Goal: Use online tool/utility

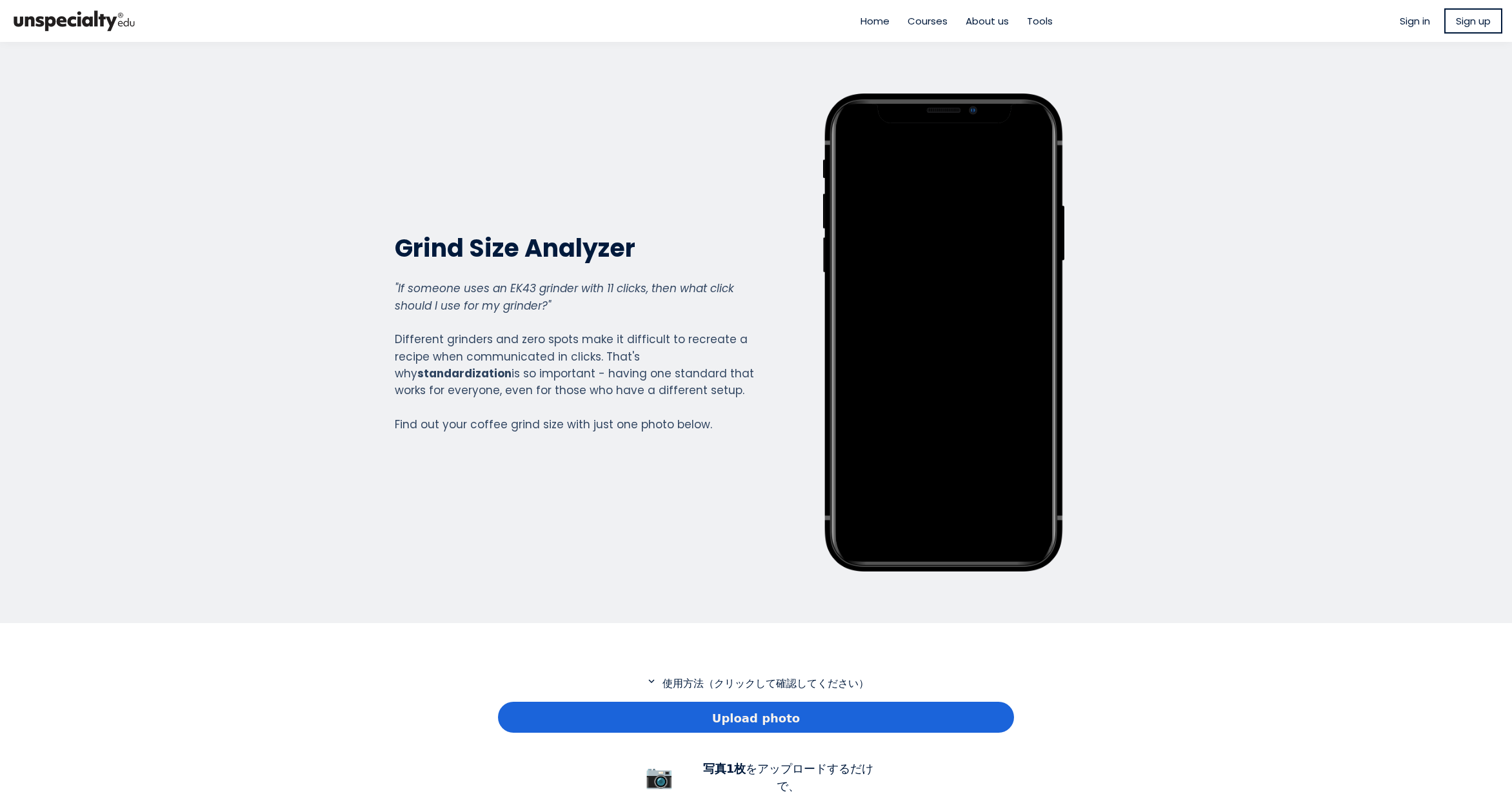
scroll to position [933, 516]
click at [637, 729] on div "Upload photo" at bounding box center [755, 717] width 516 height 31
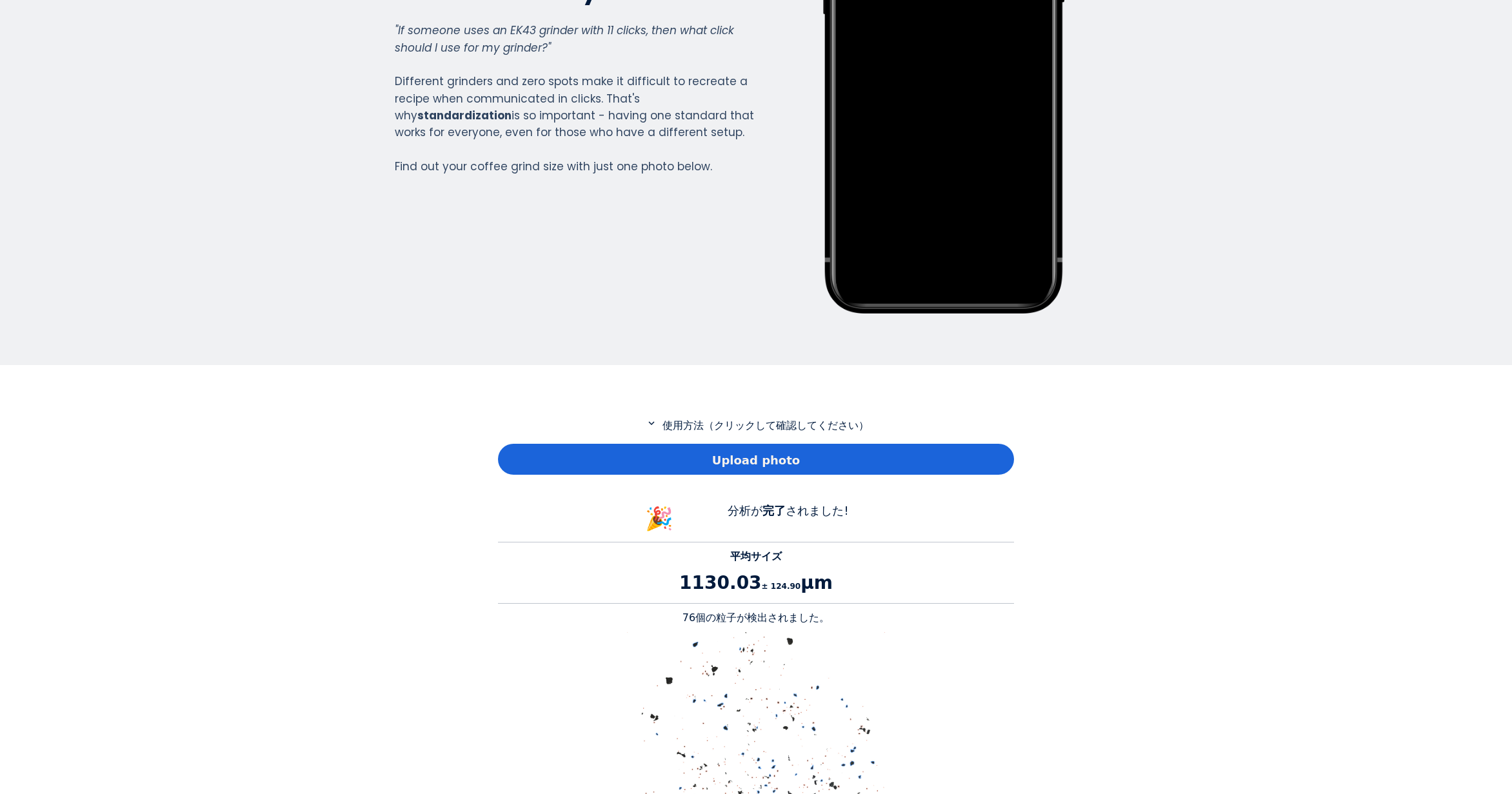
scroll to position [1184, 516]
click at [699, 620] on p "76個の粒子が検出されました。" at bounding box center [755, 617] width 516 height 16
click at [696, 619] on p "76個の粒子が検出されました。" at bounding box center [755, 617] width 516 height 16
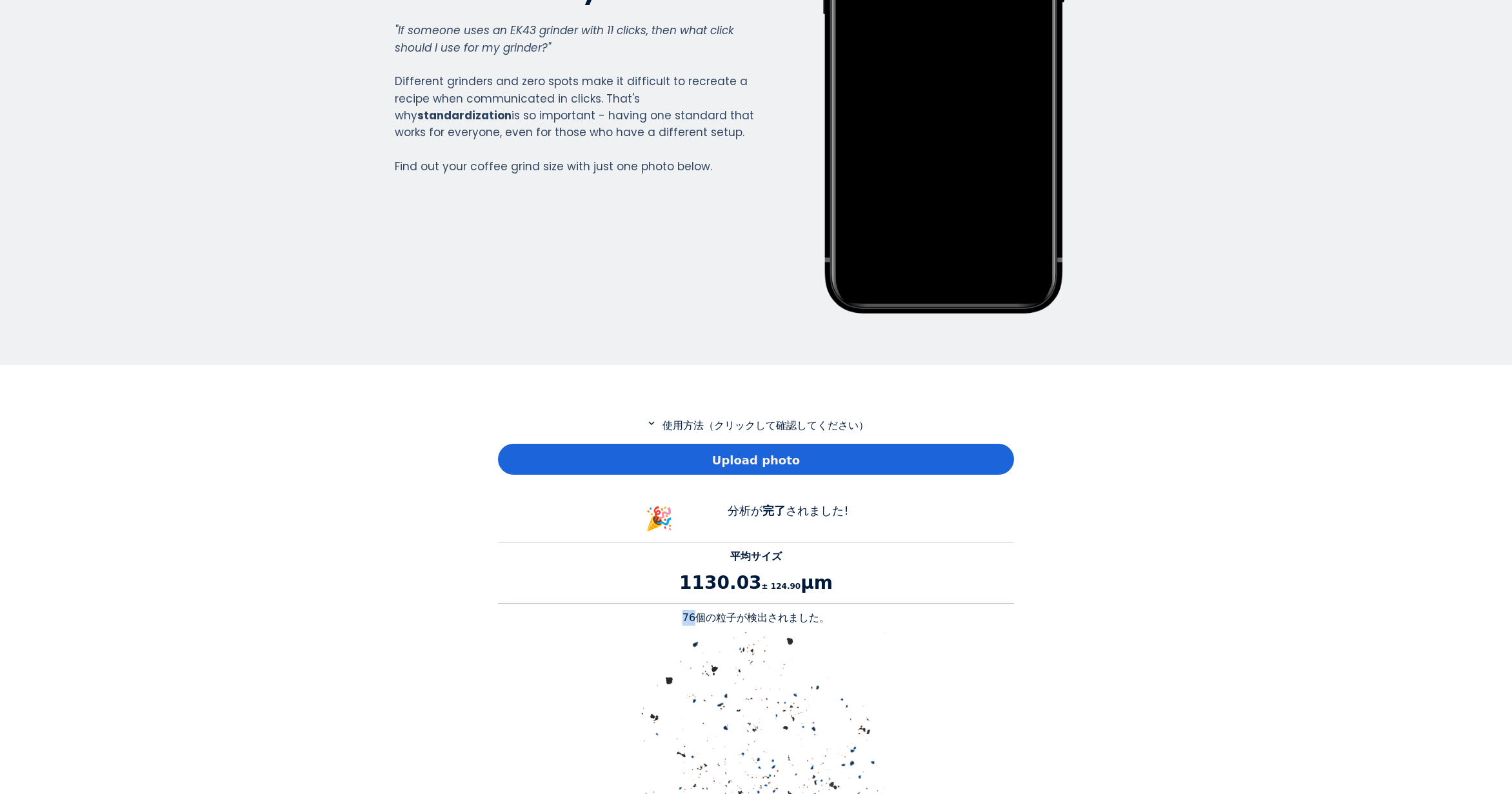
click at [723, 645] on img at bounding box center [756, 760] width 258 height 258
click at [696, 619] on p "76個の粒子が検出されました。" at bounding box center [755, 617] width 516 height 16
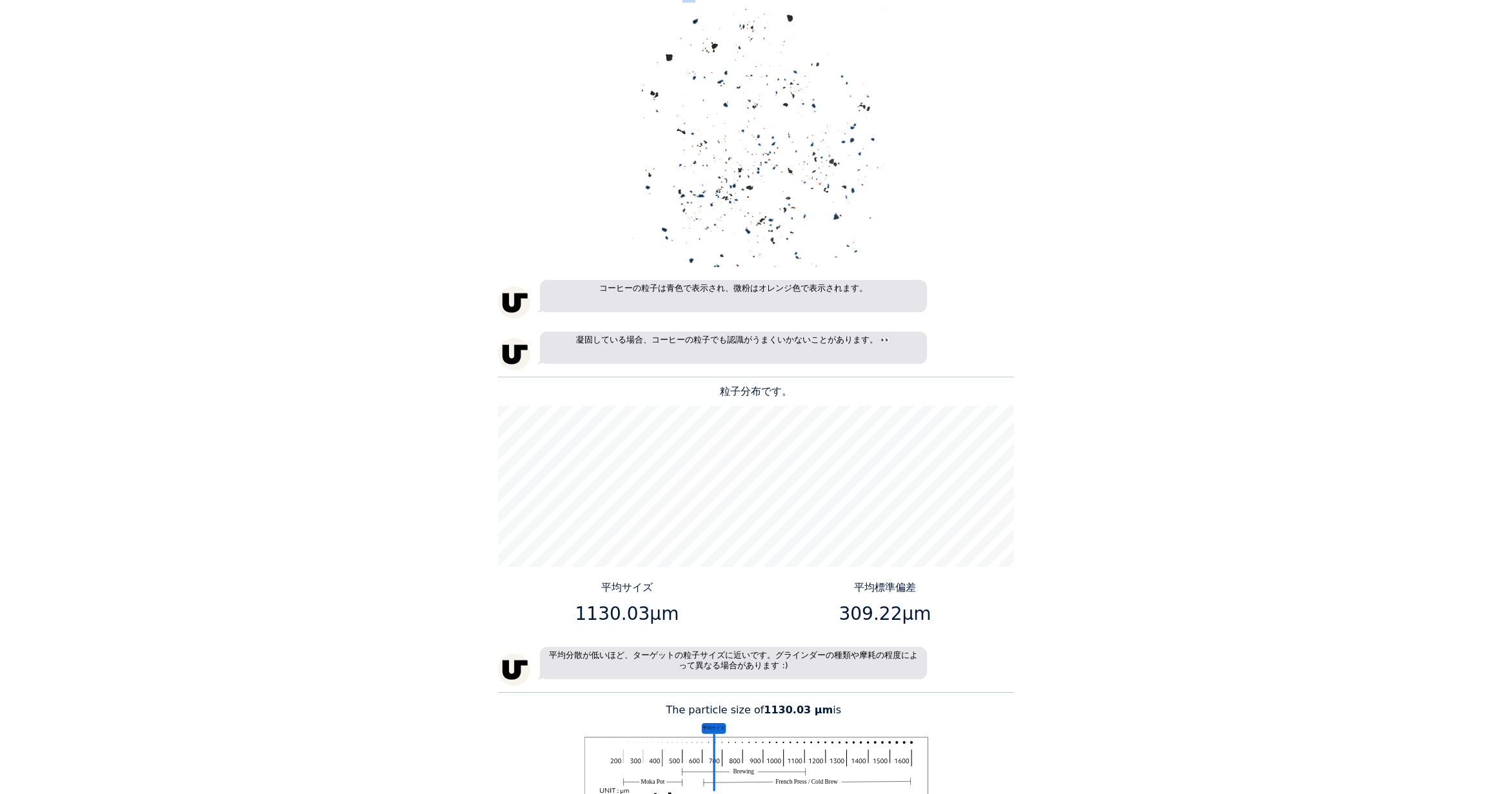
scroll to position [967, 0]
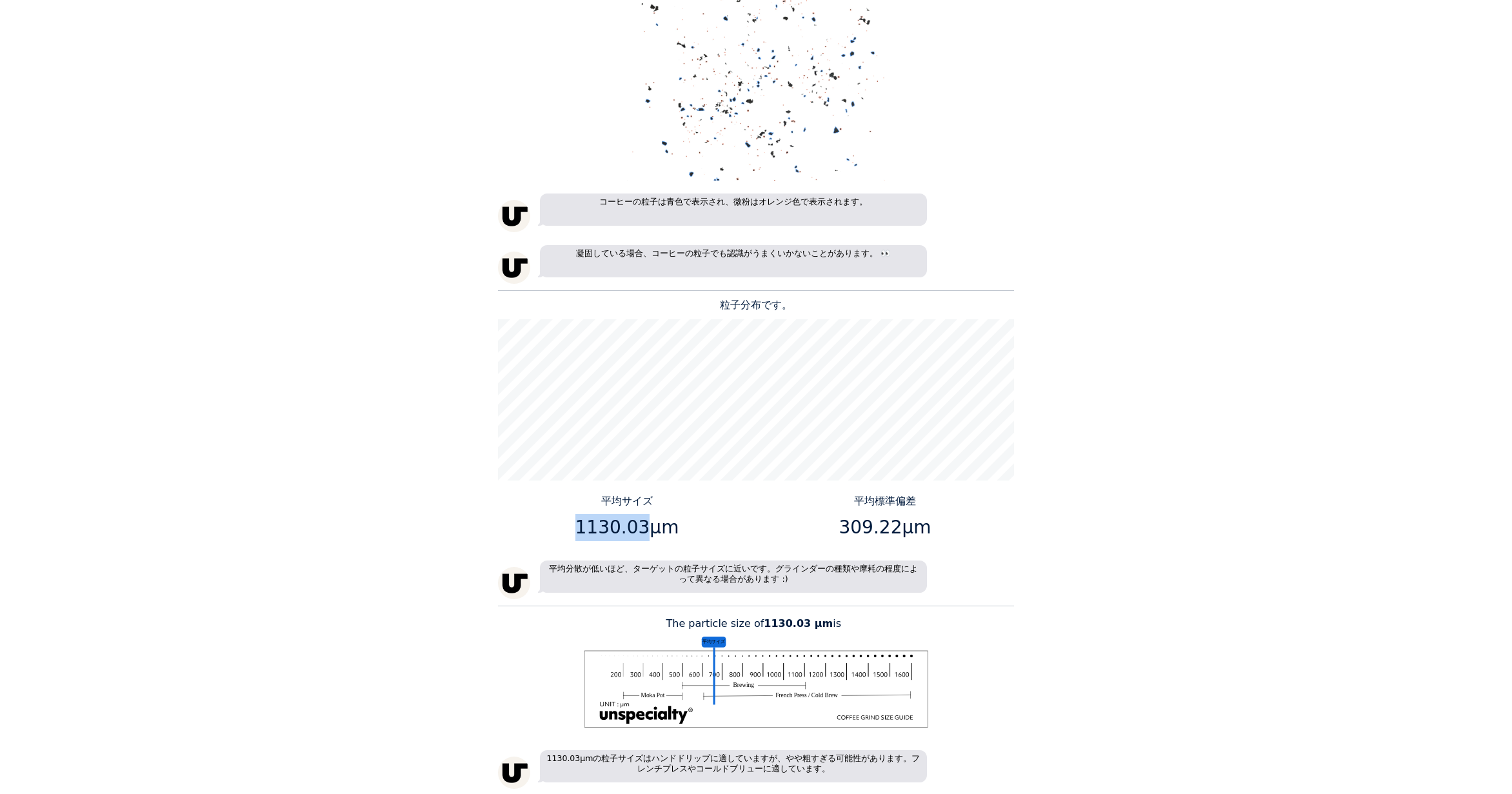
drag, startPoint x: 640, startPoint y: 532, endPoint x: 583, endPoint y: 528, distance: 57.1
click at [583, 528] on p "1130.03μm" at bounding box center [627, 528] width 248 height 27
copy p "1130.03"
drag, startPoint x: 892, startPoint y: 525, endPoint x: 845, endPoint y: 523, distance: 47.0
click at [845, 523] on p "309.22μm" at bounding box center [886, 528] width 248 height 27
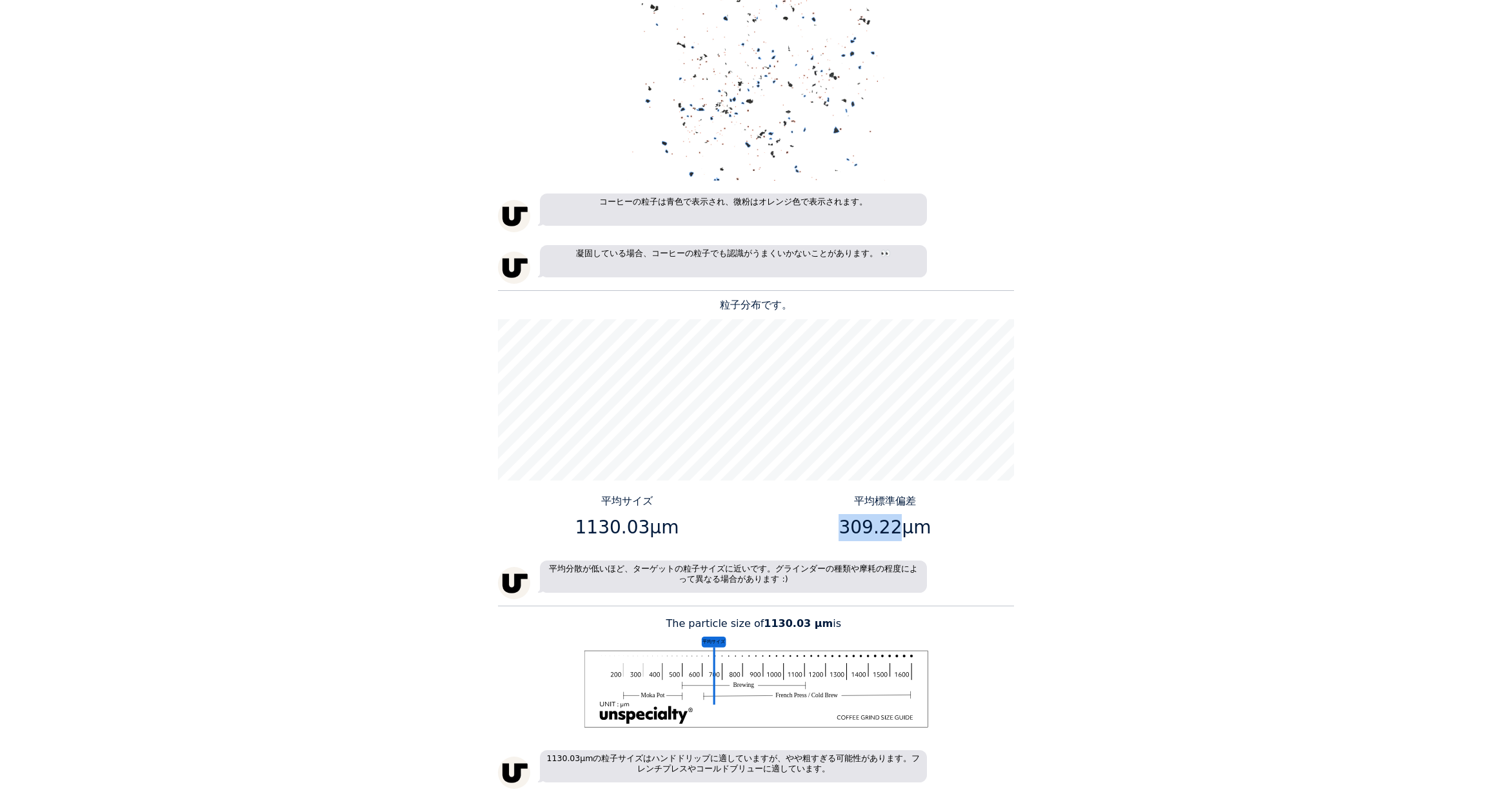
copy p "309.22"
